Goal: Task Accomplishment & Management: Use online tool/utility

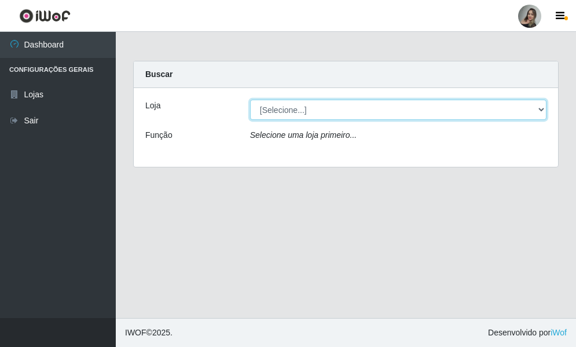
click at [542, 110] on select "[Selecione...] Supermercado Sao Francisco - Amarante" at bounding box center [398, 110] width 296 height 20
select select "383"
click at [250, 100] on select "[Selecione...] Supermercado Sao Francisco - Amarante" at bounding box center [398, 110] width 296 height 20
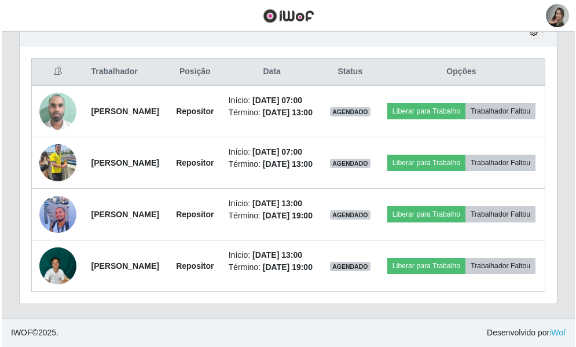
scroll to position [476, 0]
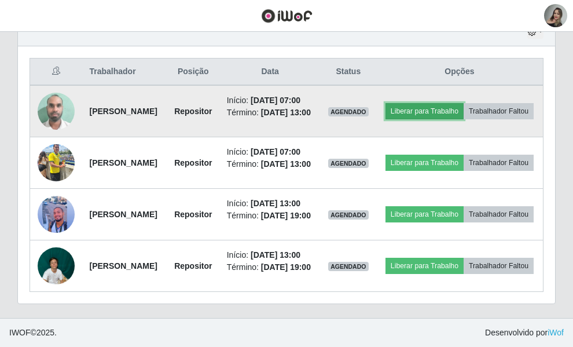
click at [464, 103] on button "Liberar para Trabalho" at bounding box center [425, 111] width 78 height 16
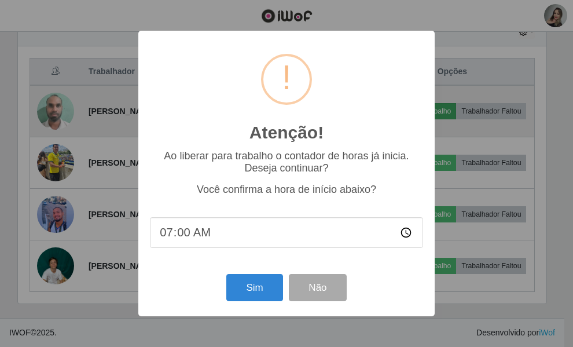
scroll to position [240, 416]
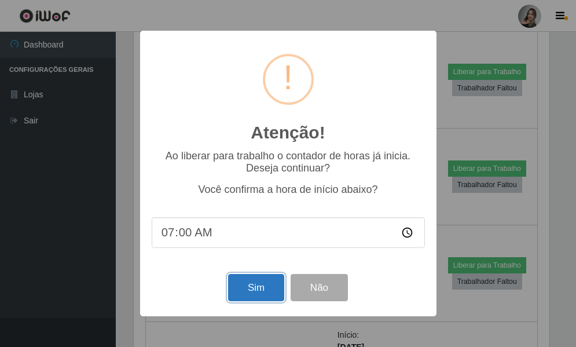
click at [244, 297] on button "Sim" at bounding box center [256, 287] width 56 height 27
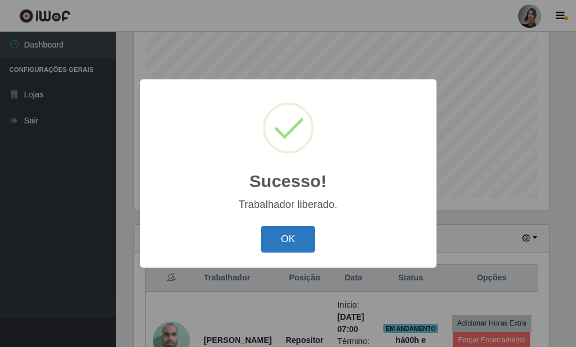
click at [305, 244] on button "OK" at bounding box center [288, 239] width 54 height 27
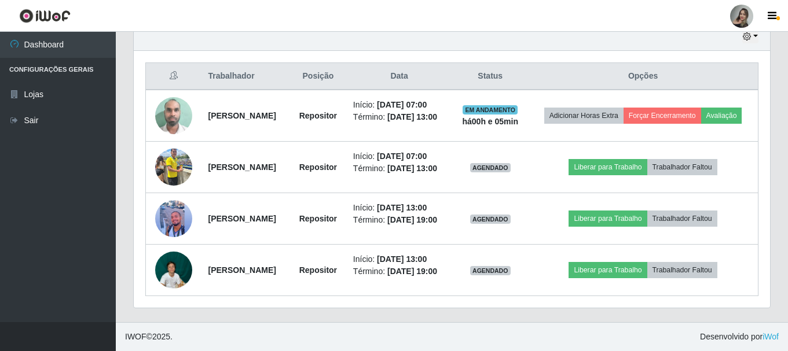
scroll to position [452, 0]
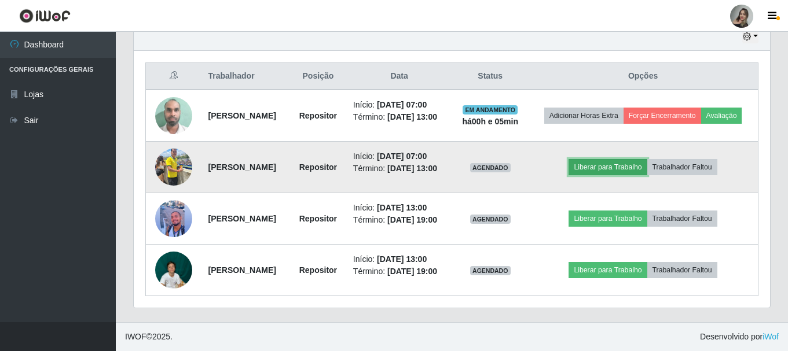
click at [575, 159] on button "Liberar para Trabalho" at bounding box center [607, 167] width 78 height 16
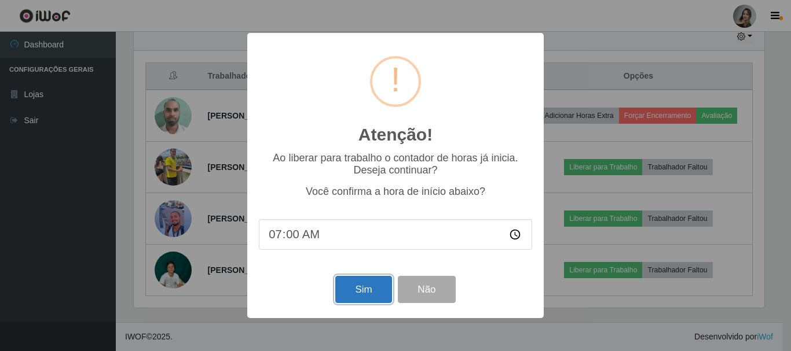
click at [360, 289] on button "Sim" at bounding box center [363, 289] width 56 height 27
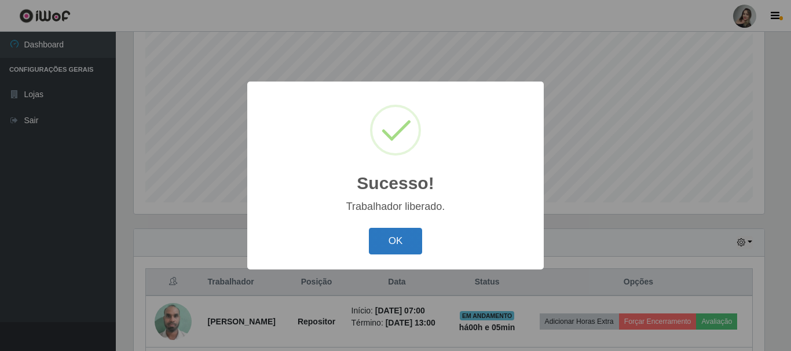
click at [380, 236] on button "OK" at bounding box center [396, 241] width 54 height 27
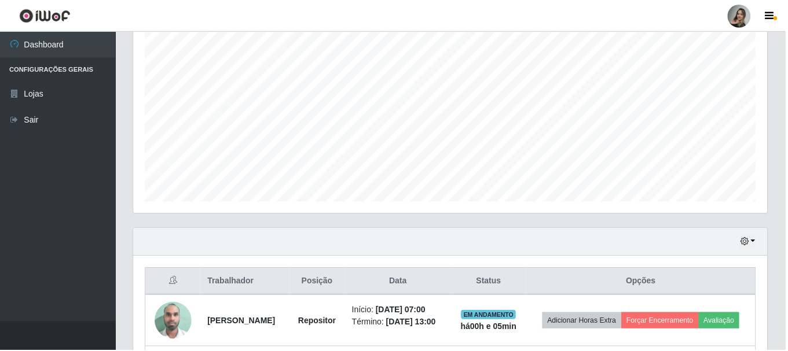
scroll to position [240, 636]
